Goal: Task Accomplishment & Management: Use online tool/utility

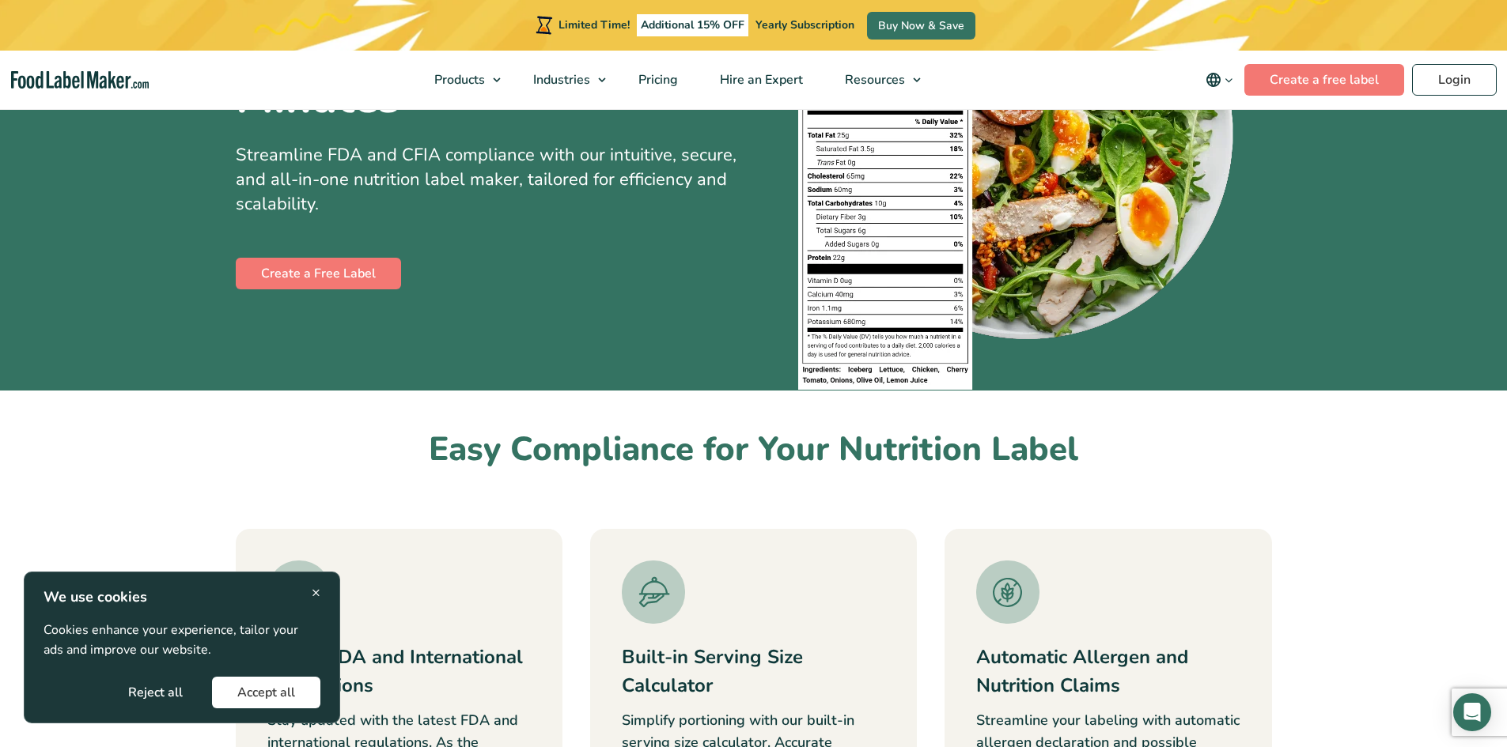
click at [318, 590] on span "×" at bounding box center [316, 592] width 9 height 21
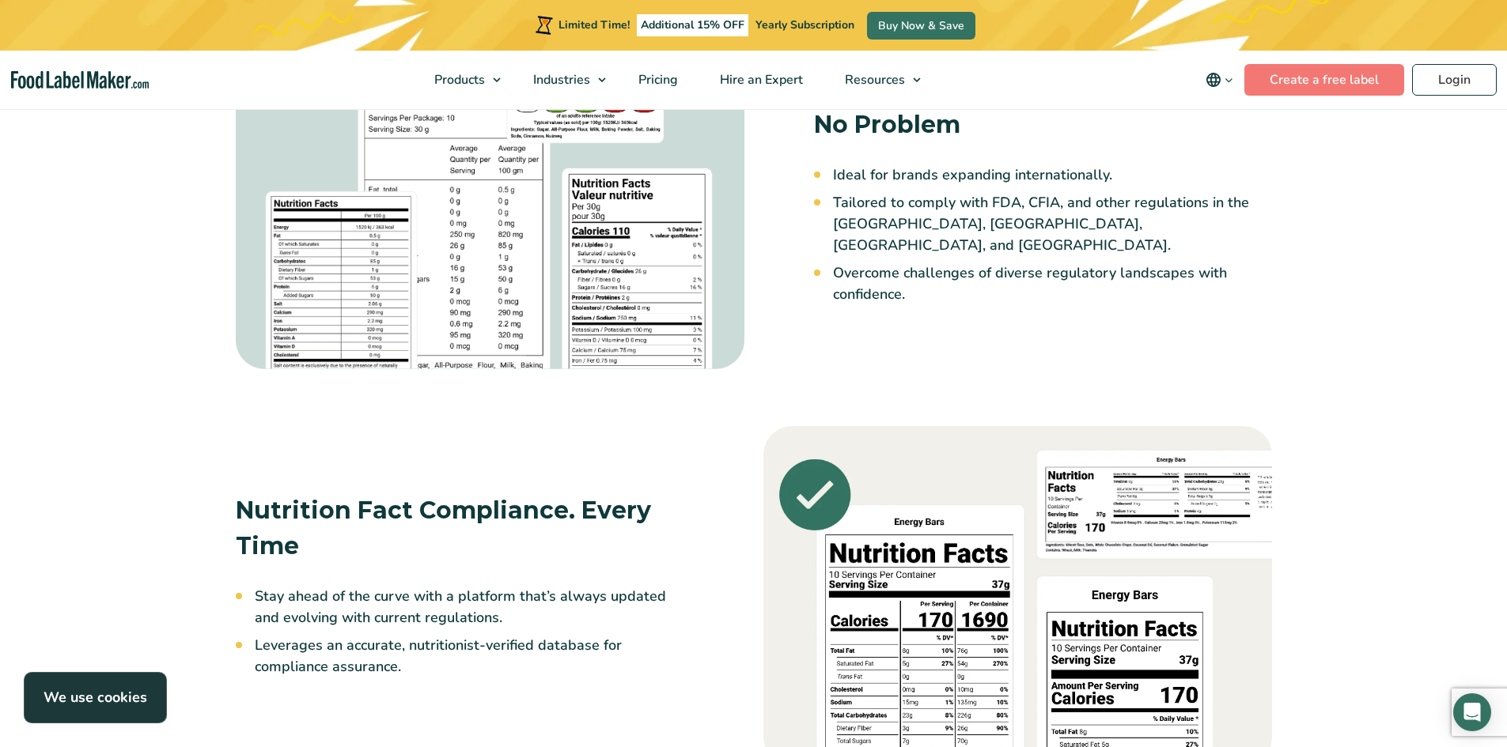
scroll to position [1503, 0]
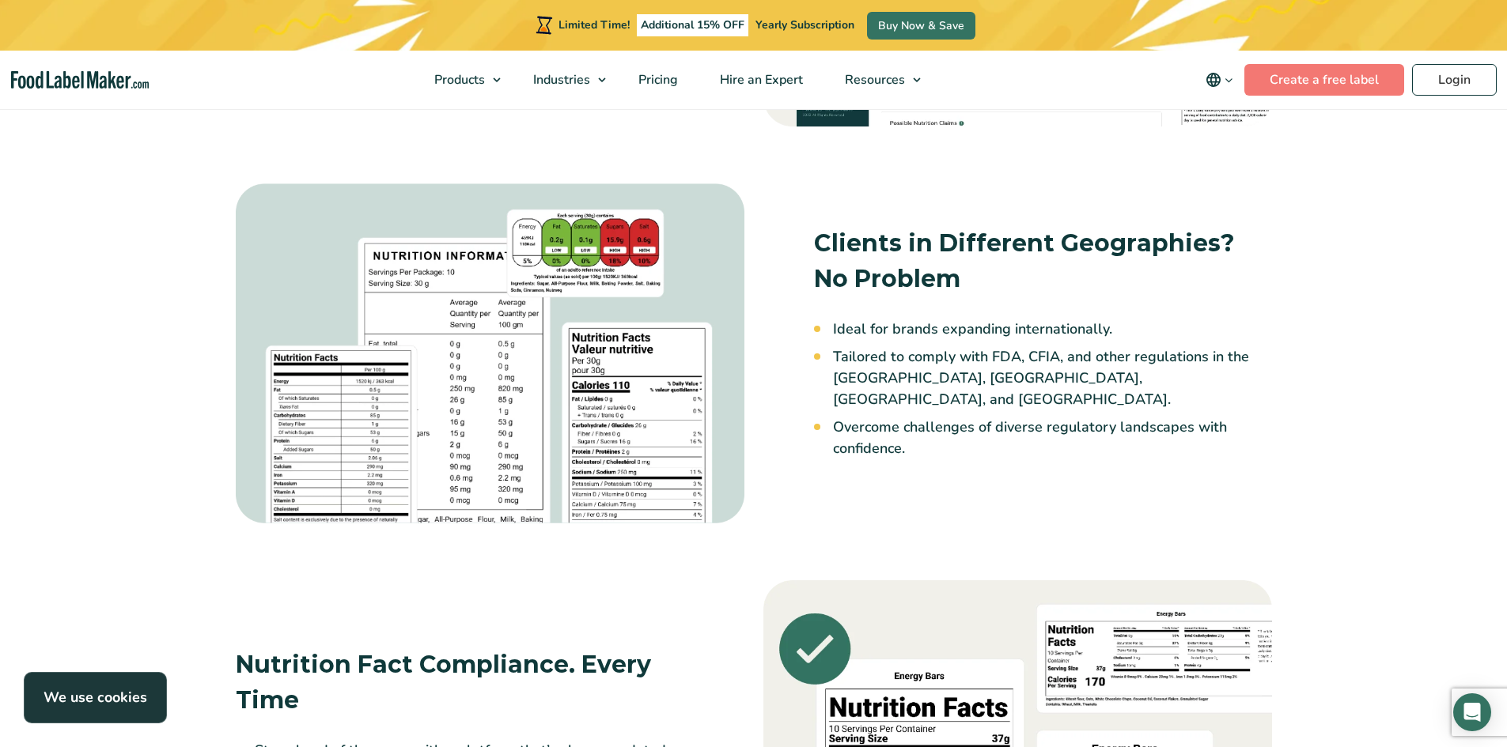
click at [430, 318] on img at bounding box center [490, 353] width 509 height 341
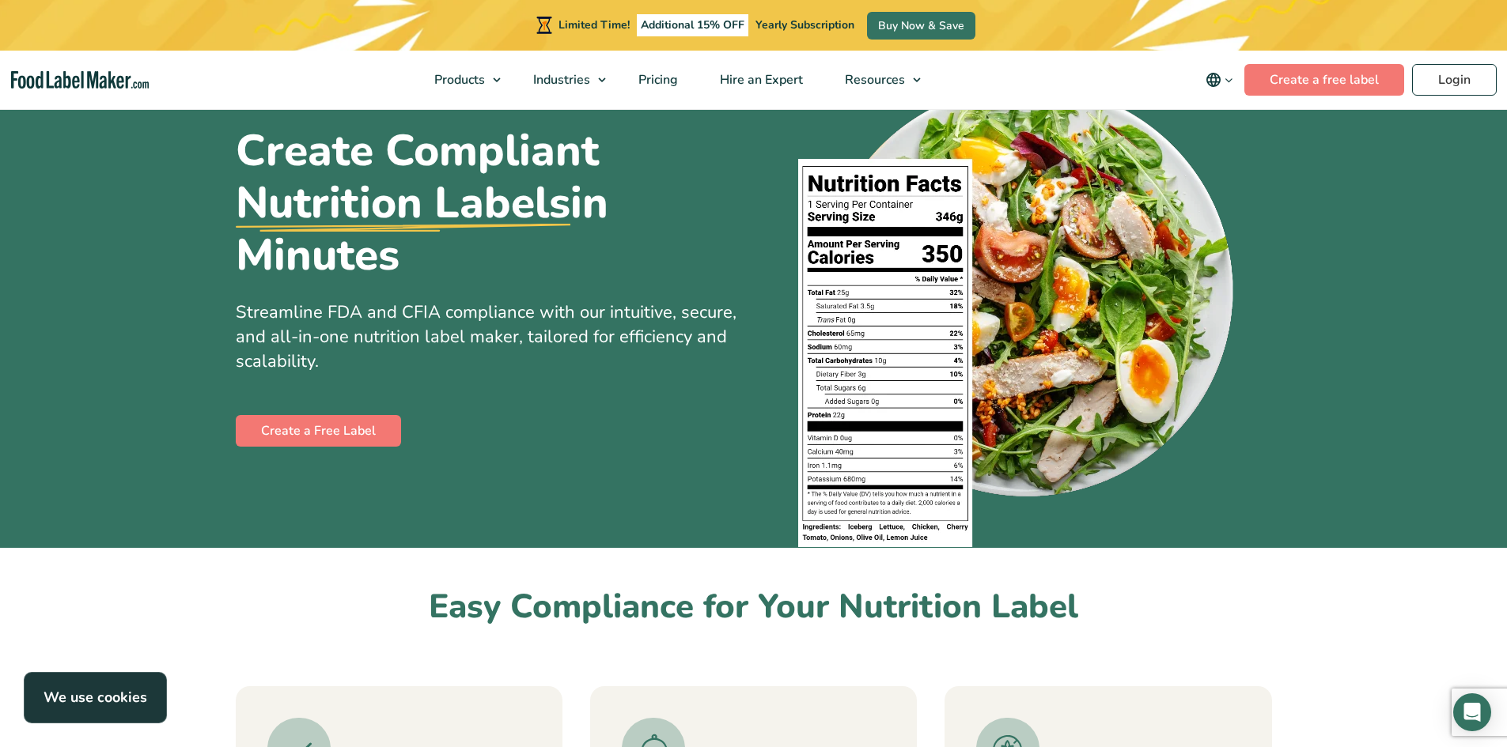
scroll to position [79, 0]
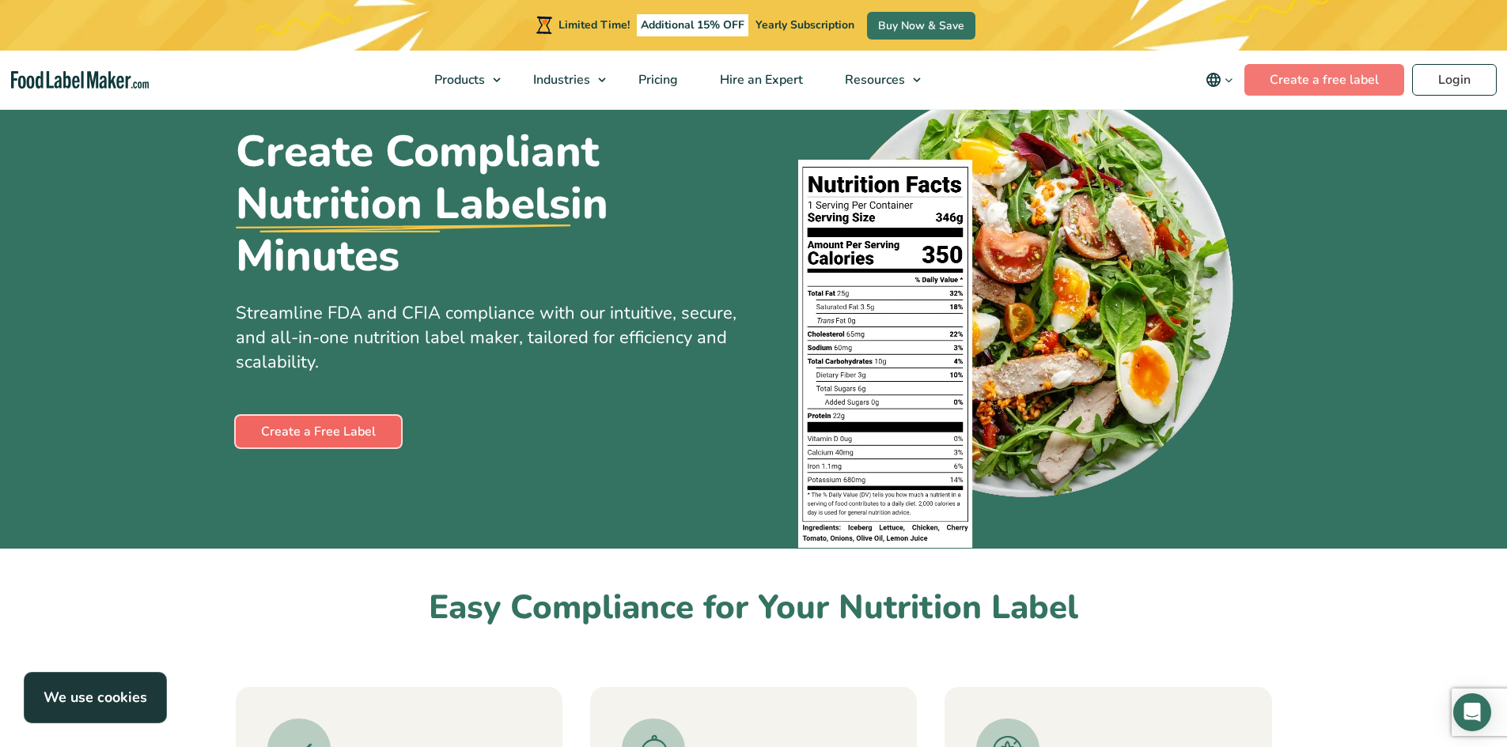
click at [318, 428] on link "Create a Free Label" at bounding box center [318, 432] width 165 height 32
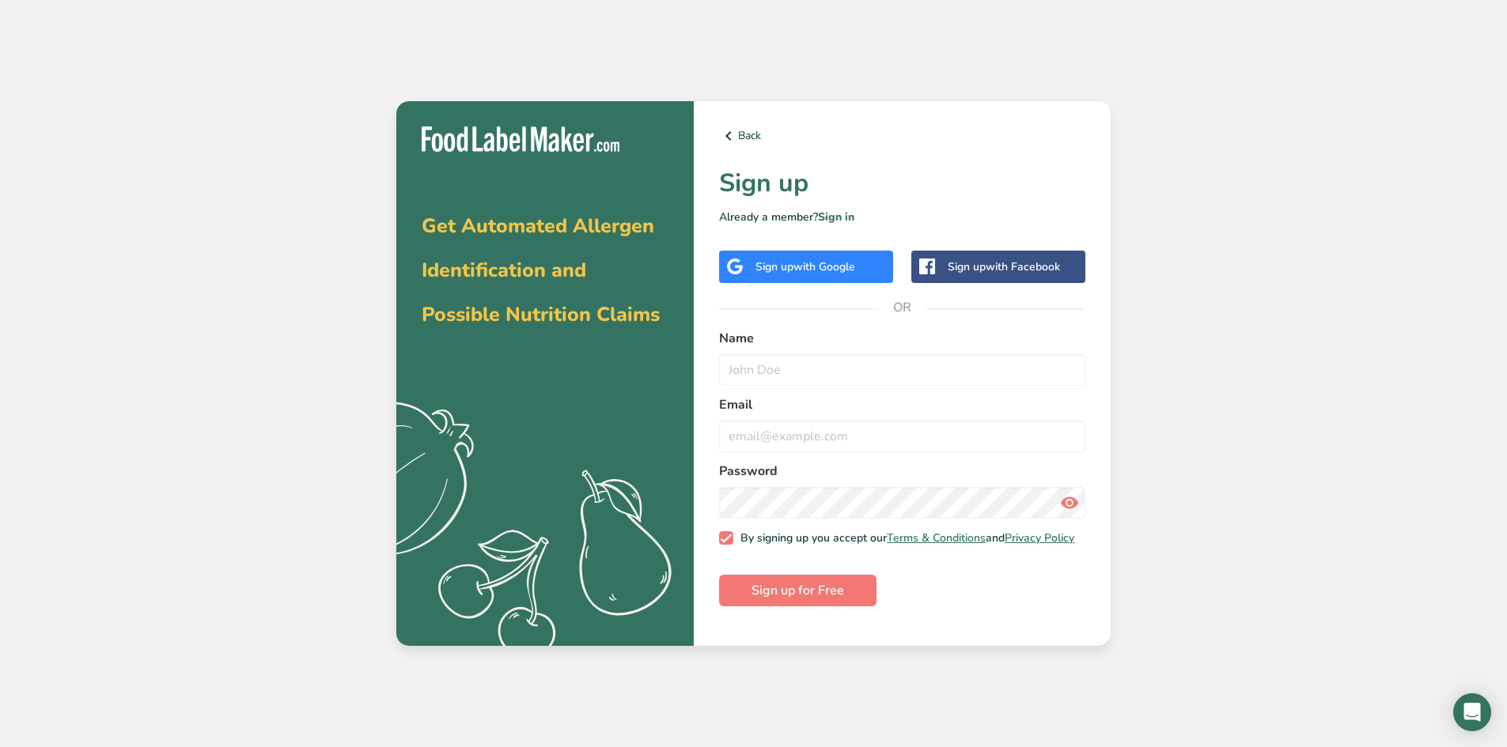
click at [487, 310] on span "Get Automated Allergen Identification and Possible Nutrition Claims" at bounding box center [541, 270] width 238 height 115
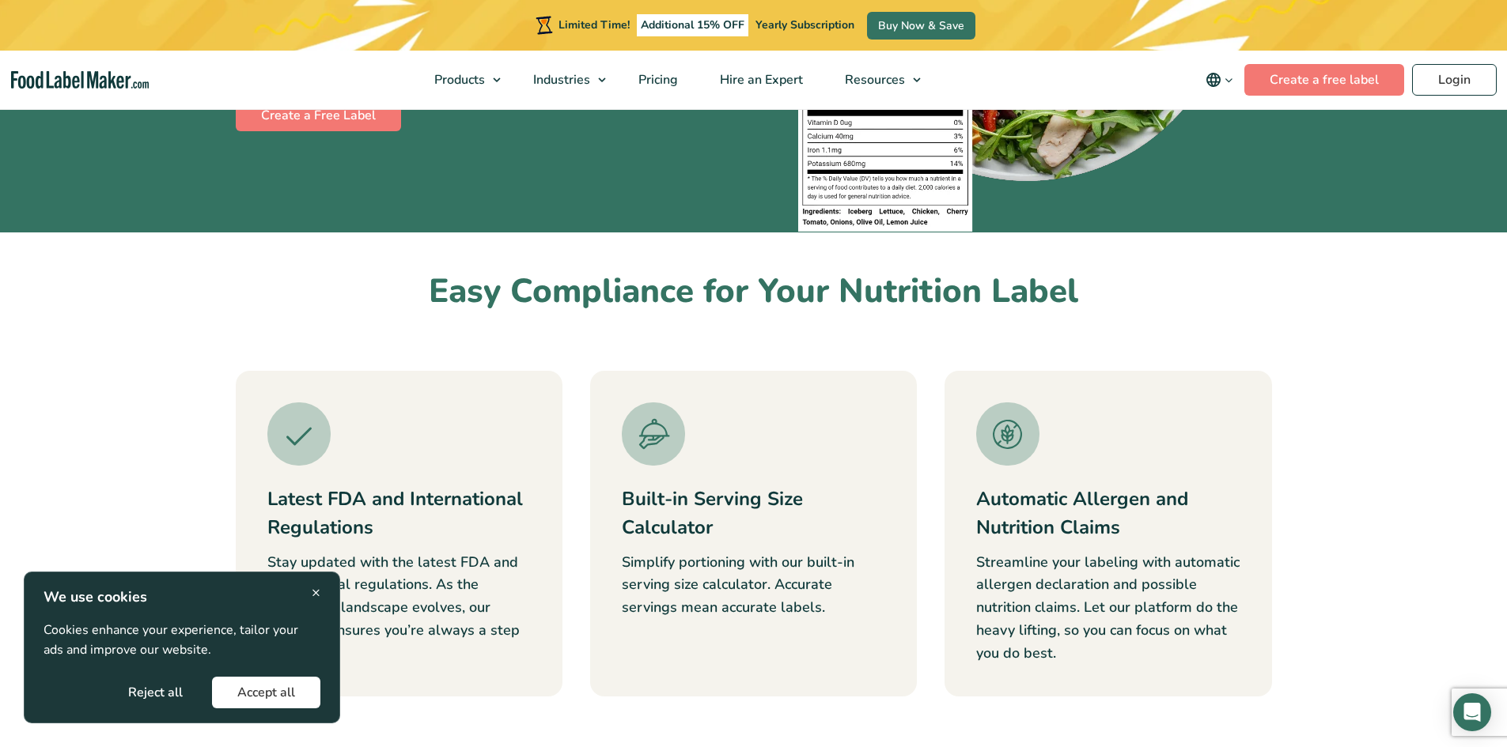
click at [313, 588] on span "×" at bounding box center [316, 592] width 9 height 21
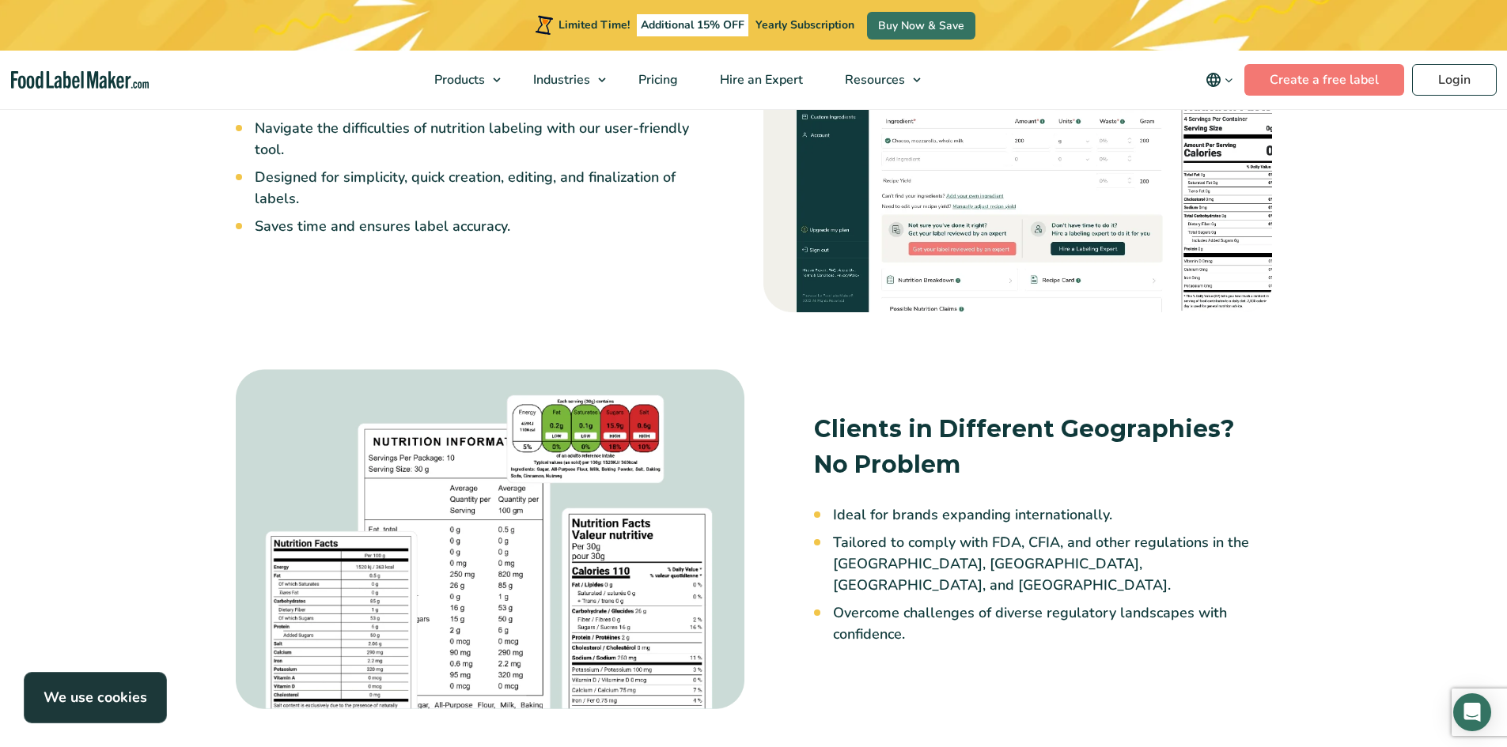
scroll to position [1344, 0]
